Goal: Navigation & Orientation: Find specific page/section

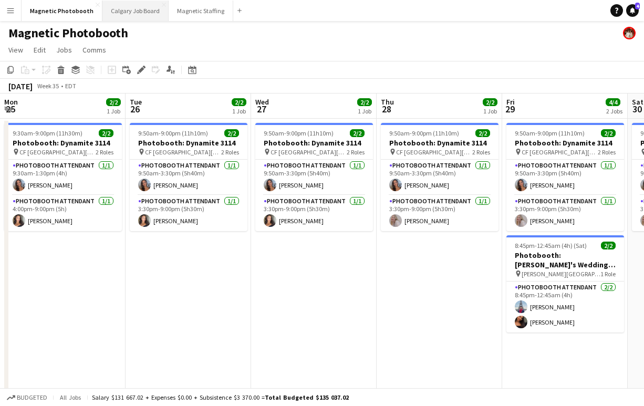
scroll to position [0, 263]
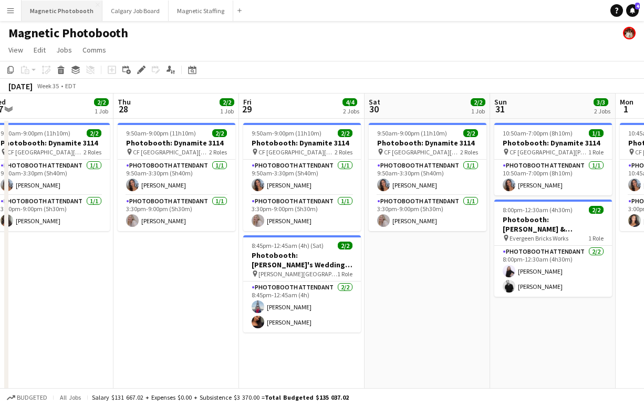
click at [51, 14] on button "Magnetic Photobooth Close" at bounding box center [62, 11] width 81 height 20
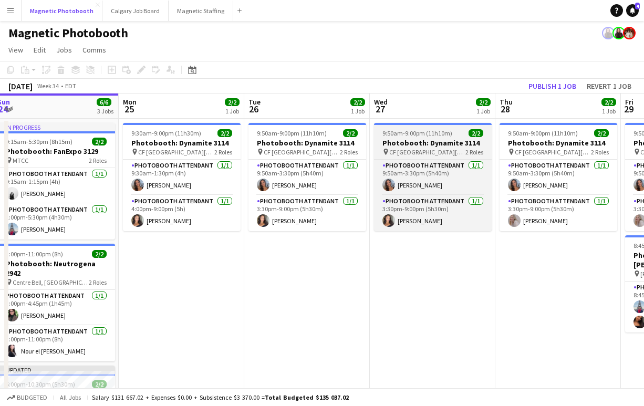
scroll to position [0, 257]
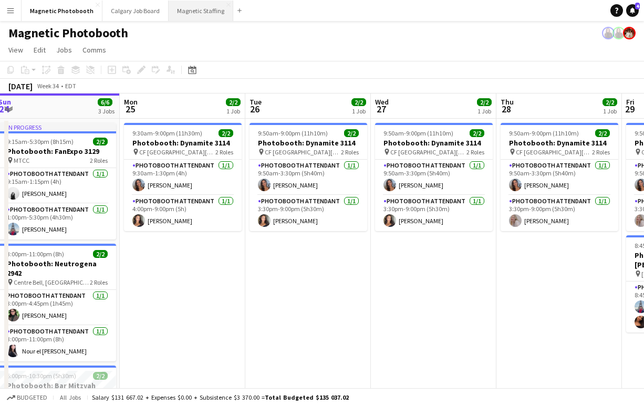
click at [201, 10] on button "Magnetic Staffing Close" at bounding box center [201, 11] width 65 height 20
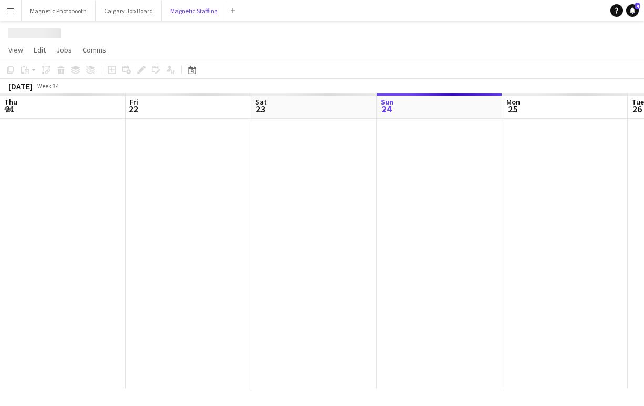
scroll to position [0, 251]
